Goal: Information Seeking & Learning: Find specific fact

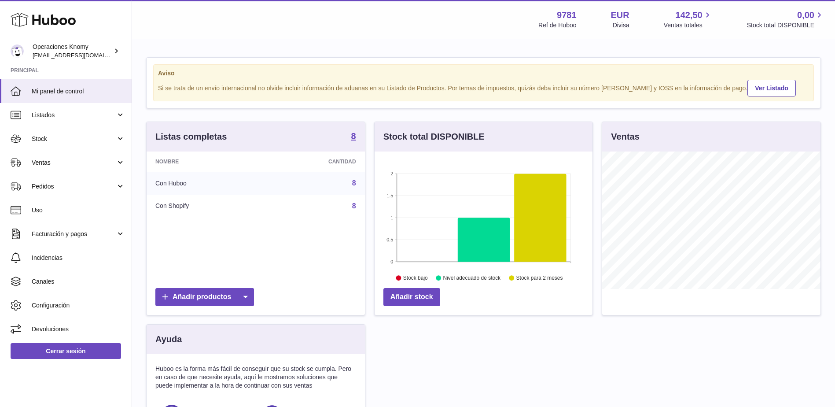
scroll to position [137, 218]
click at [76, 166] on span "Ventas" at bounding box center [74, 163] width 84 height 8
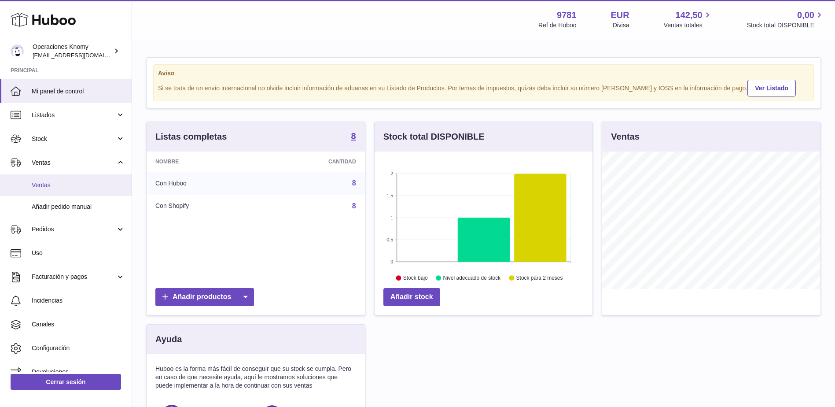
click at [83, 192] on link "Ventas" at bounding box center [66, 185] width 132 height 22
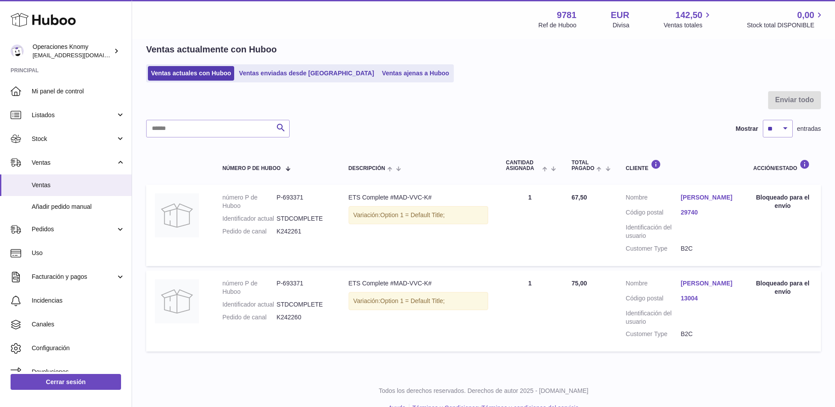
scroll to position [72, 0]
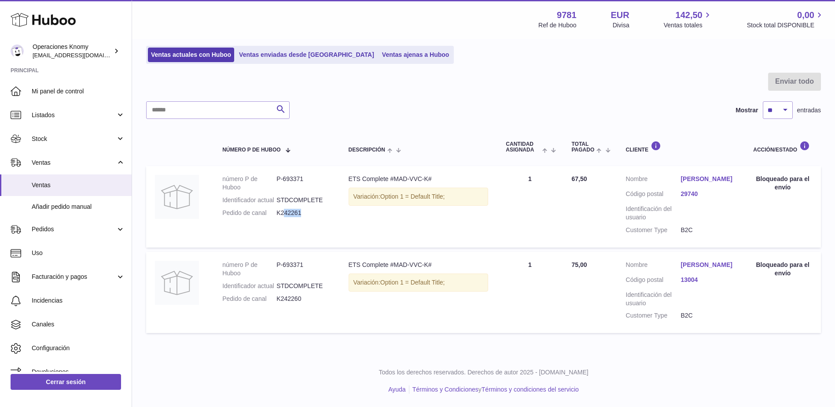
drag, startPoint x: 301, startPoint y: 199, endPoint x: 284, endPoint y: 215, distance: 24.0
click at [284, 215] on td "número P de Huboo P-693371 Identificador actual STDCOMPLETE Pedido de canal K24…" at bounding box center [277, 206] width 126 height 81
drag, startPoint x: 284, startPoint y: 215, endPoint x: 291, endPoint y: 225, distance: 12.6
click at [291, 225] on td "número P de Huboo P-693371 Identificador actual STDCOMPLETE Pedido de canal K24…" at bounding box center [277, 206] width 126 height 81
drag, startPoint x: 287, startPoint y: 292, endPoint x: 274, endPoint y: 292, distance: 12.8
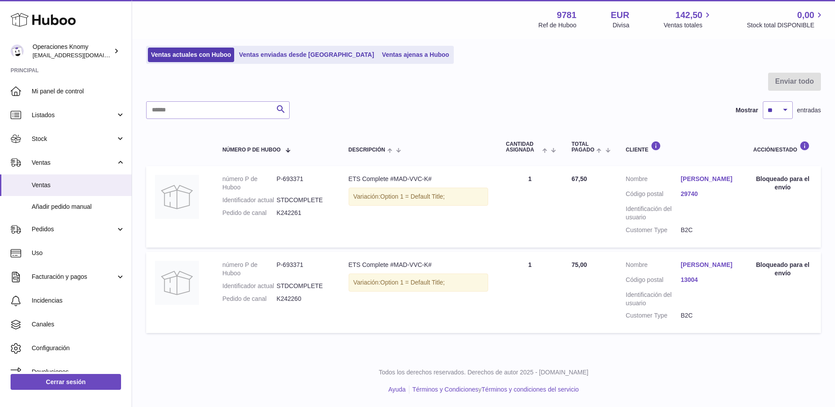
click at [274, 292] on dl "número P de Huboo P-693371 Identificador actual STDCOMPLETE Pedido de canal K24…" at bounding box center [276, 284] width 108 height 47
copy dl "K242260"
drag, startPoint x: 347, startPoint y: 255, endPoint x: 389, endPoint y: 255, distance: 41.4
click at [389, 255] on td "Descripción ETS Complete #MAD-VVC-K# Variación: Option 1 = Default Title;" at bounding box center [419, 292] width 158 height 81
copy div "ETS Complete"
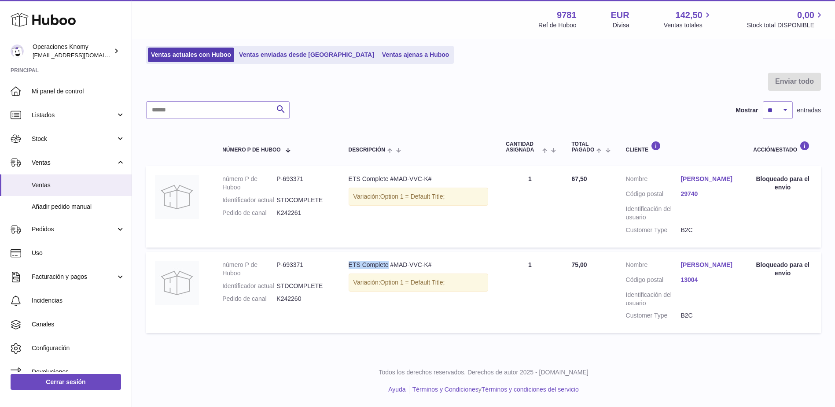
click at [716, 261] on link "[PERSON_NAME]" at bounding box center [708, 265] width 55 height 8
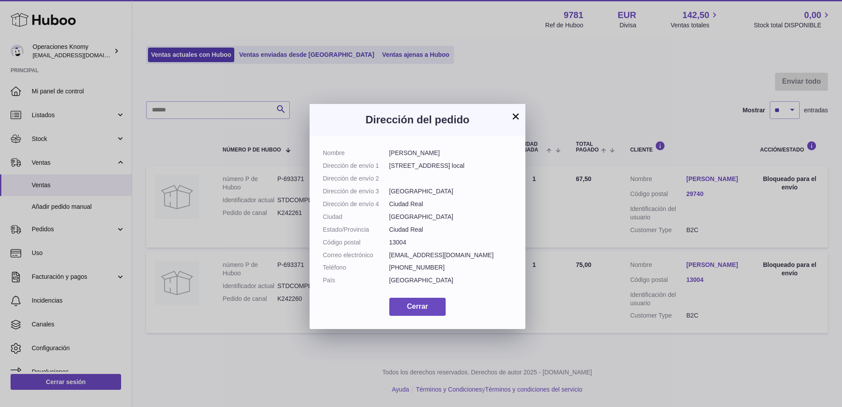
drag, startPoint x: 451, startPoint y: 152, endPoint x: 387, endPoint y: 155, distance: 64.4
click at [387, 155] on dl "Nombre [PERSON_NAME] Dirección de envío 1 C/ la Mata 4 local Dirección de envío…" at bounding box center [417, 219] width 189 height 140
copy dl "[PERSON_NAME]"
drag, startPoint x: 457, startPoint y: 254, endPoint x: 386, endPoint y: 256, distance: 70.5
click at [386, 256] on dl "Nombre [PERSON_NAME] Dirección de envío 1 C/ la Mata 4 local Dirección de envío…" at bounding box center [417, 219] width 189 height 140
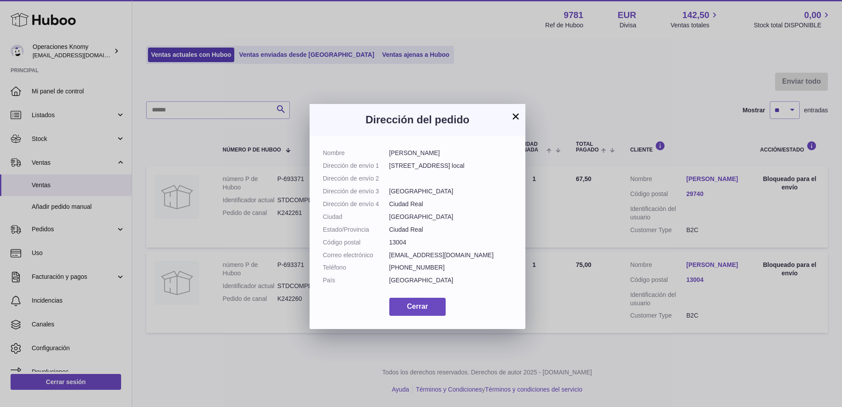
copy dl "Correo electrónico [EMAIL_ADDRESS][DOMAIN_NAME]"
click at [512, 116] on button "×" at bounding box center [515, 116] width 11 height 11
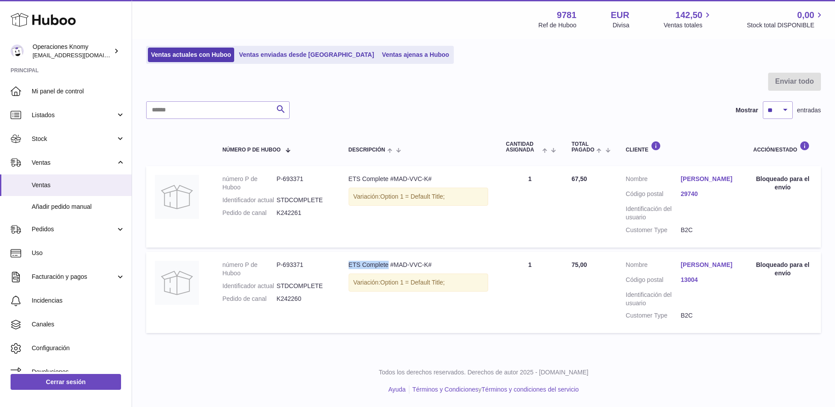
drag, startPoint x: 388, startPoint y: 257, endPoint x: 337, endPoint y: 253, distance: 50.8
click at [337, 253] on tr "número P de Huboo P-693371 Identificador actual STDCOMPLETE Pedido de canal K24…" at bounding box center [483, 292] width 675 height 81
drag, startPoint x: 337, startPoint y: 253, endPoint x: 349, endPoint y: 251, distance: 12.5
click at [349, 252] on td "Descripción ETS Complete #MAD-VVC-K# Variación: Option 1 = Default Title;" at bounding box center [419, 292] width 158 height 81
drag, startPoint x: 356, startPoint y: 258, endPoint x: 387, endPoint y: 259, distance: 31.3
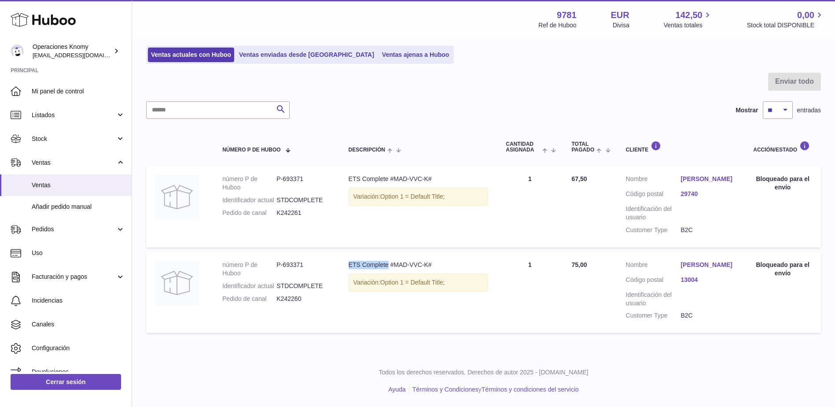
click at [387, 259] on td "Descripción ETS Complete #MAD-VVC-K# Variación: Option 1 = Default Title;" at bounding box center [419, 292] width 158 height 81
copy div "ETS Complete"
click at [698, 261] on link "[PERSON_NAME]" at bounding box center [708, 265] width 55 height 8
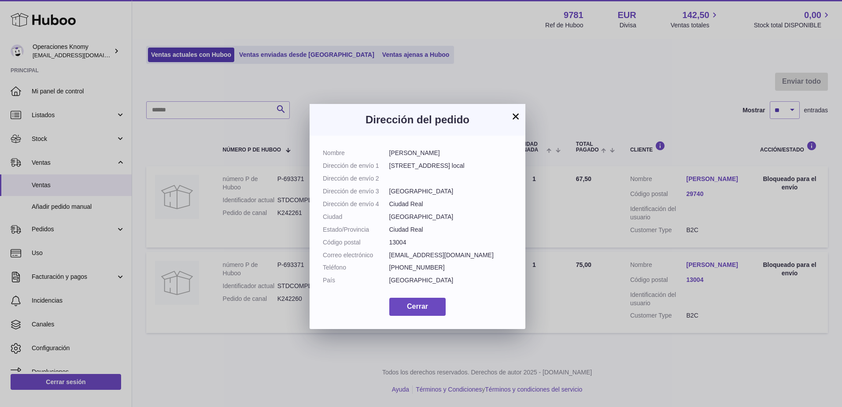
drag, startPoint x: 452, startPoint y: 152, endPoint x: 384, endPoint y: 154, distance: 68.3
click at [384, 154] on dl "Nombre [PERSON_NAME] Dirección de envío 1 C/ la Mata 4 local Dirección de envío…" at bounding box center [417, 219] width 189 height 140
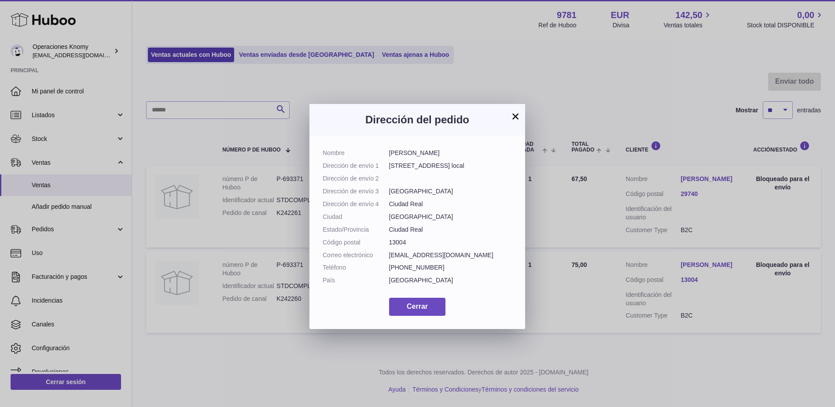
click at [558, 172] on div "× Dirección del pedido Nombre [PERSON_NAME] Dirección de envío [STREET_ADDRESS]…" at bounding box center [417, 216] width 835 height 407
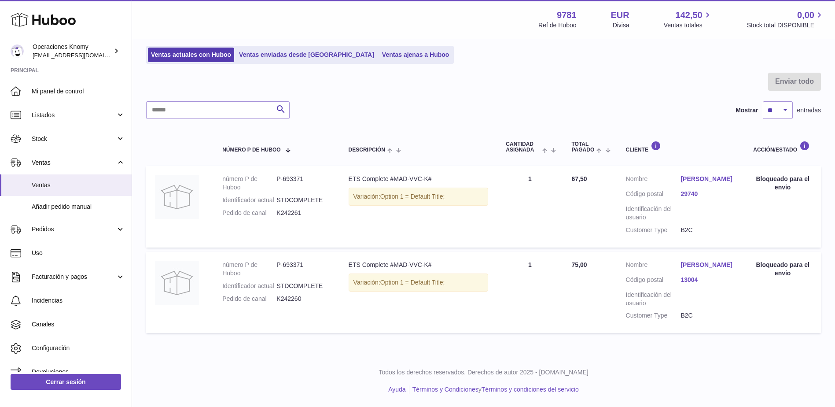
click at [729, 175] on link "[PERSON_NAME]" at bounding box center [708, 179] width 55 height 8
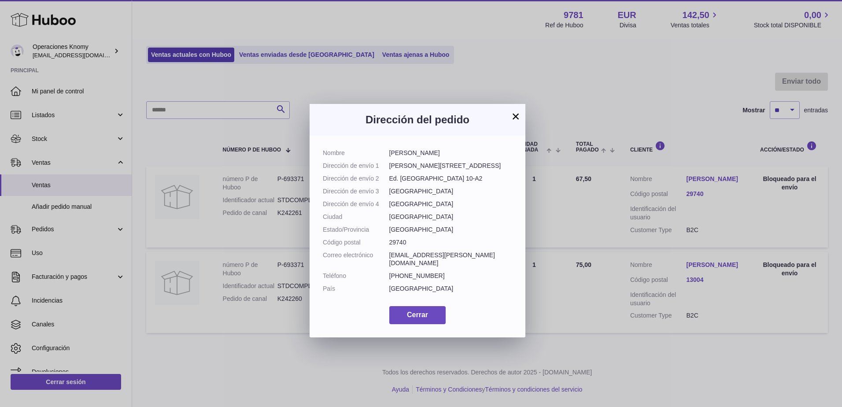
drag, startPoint x: 456, startPoint y: 155, endPoint x: 387, endPoint y: 155, distance: 69.1
click at [387, 155] on dl "Nombre [PERSON_NAME] Dirección de envío 1 [PERSON_NAME] 2 Dirección de envío 2 …" at bounding box center [417, 223] width 189 height 148
copy dl "[PERSON_NAME]"
click at [516, 115] on button "×" at bounding box center [515, 116] width 11 height 11
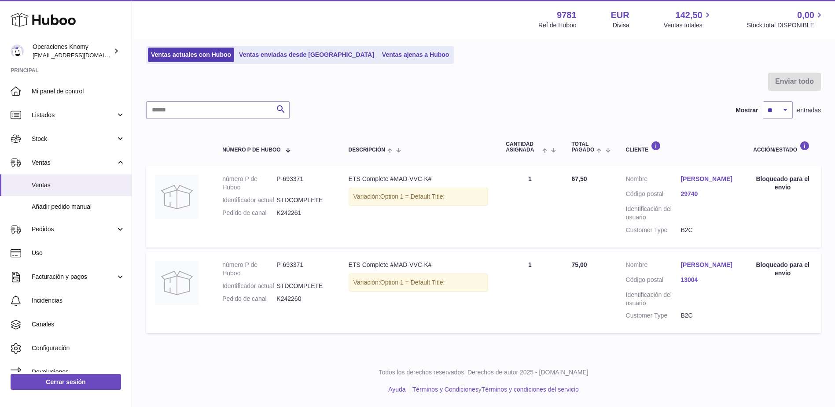
click at [710, 175] on link "[PERSON_NAME]" at bounding box center [708, 179] width 55 height 8
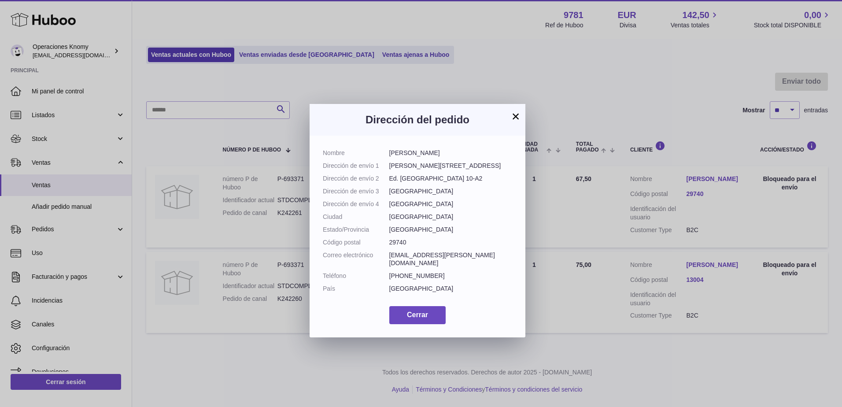
drag, startPoint x: 468, startPoint y: 256, endPoint x: 381, endPoint y: 256, distance: 86.8
click at [381, 256] on dl "Nombre [PERSON_NAME] Dirección de envío 1 [PERSON_NAME] 2 Dirección de envío 2 …" at bounding box center [417, 223] width 189 height 148
copy dl "Correo electrónico [EMAIL_ADDRESS][PERSON_NAME][DOMAIN_NAME]"
click at [513, 113] on button "×" at bounding box center [515, 116] width 11 height 11
